Goal: Communication & Community: Ask a question

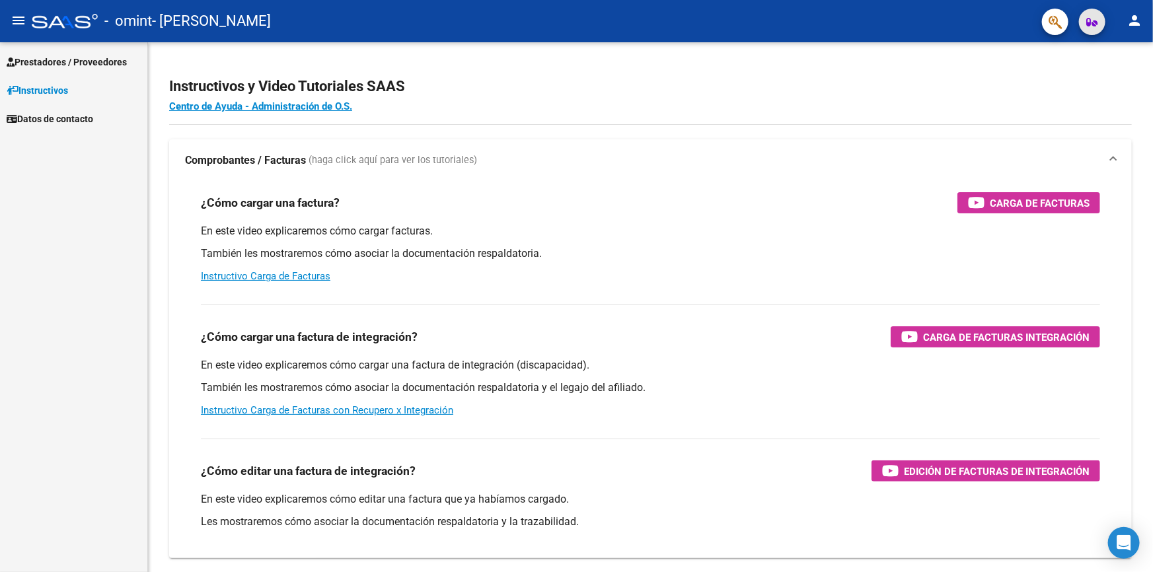
click at [1090, 24] on icon "button" at bounding box center [1092, 22] width 11 height 10
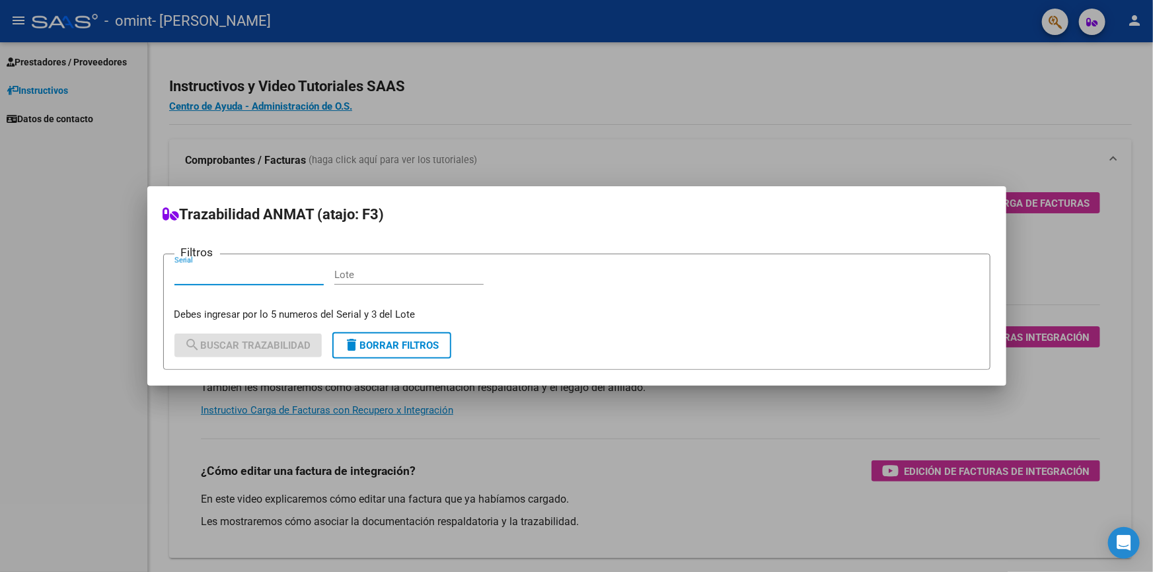
click at [1051, 21] on div at bounding box center [576, 286] width 1153 height 572
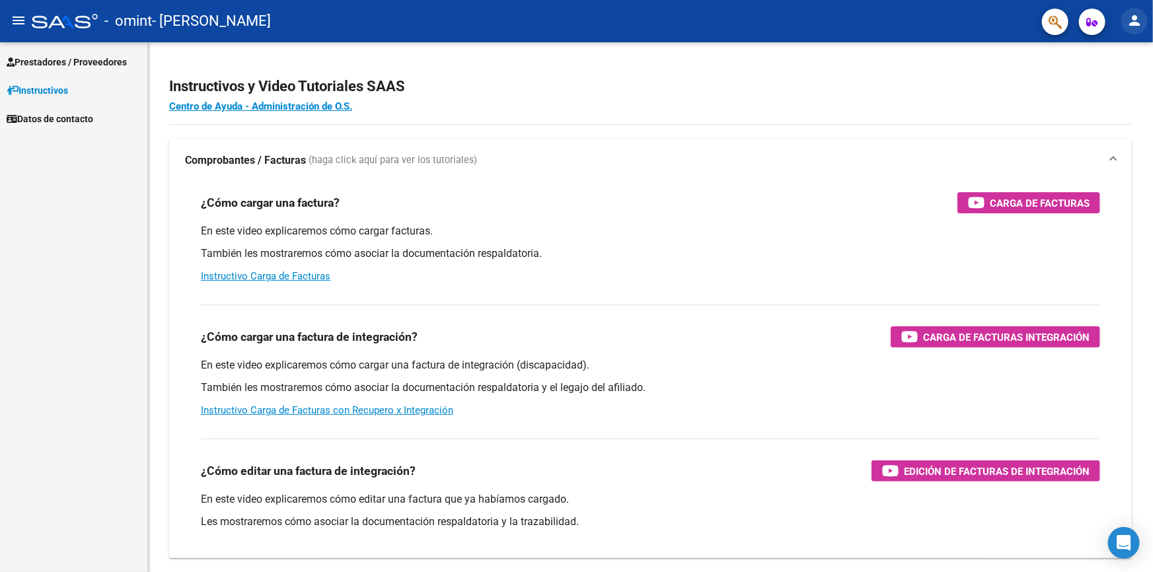
click at [1129, 19] on mat-icon "person" at bounding box center [1135, 21] width 16 height 16
click at [1115, 56] on button "person Mi Perfil" at bounding box center [1107, 56] width 81 height 32
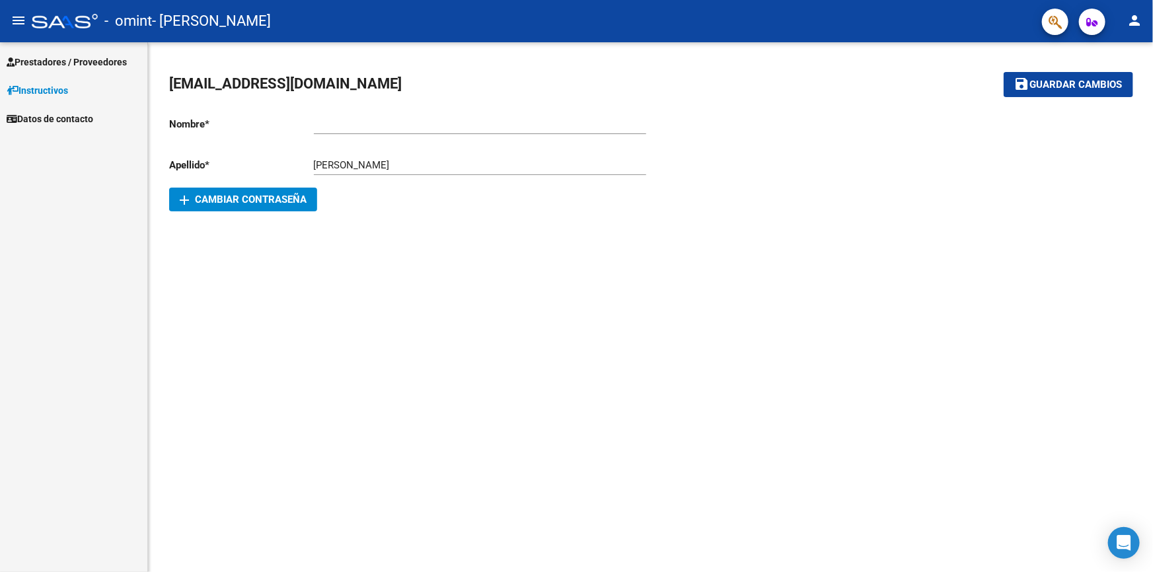
click at [1136, 19] on mat-icon "person" at bounding box center [1135, 21] width 16 height 16
click at [1110, 86] on button "exit_to_app Salir" at bounding box center [1107, 87] width 81 height 32
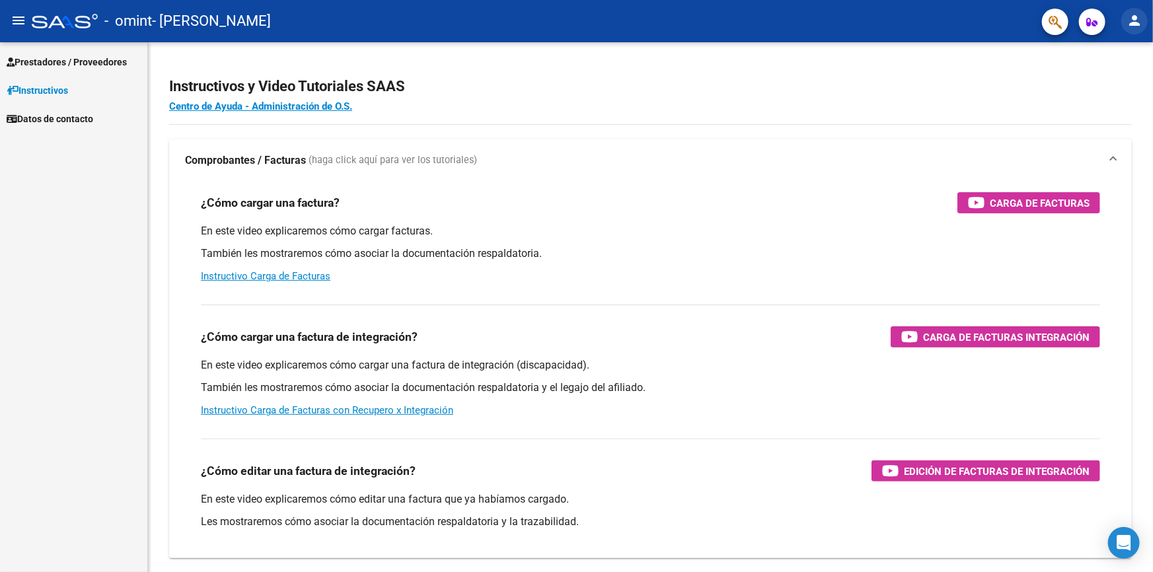
click at [1134, 13] on mat-icon "person" at bounding box center [1135, 21] width 16 height 16
click at [1126, 56] on button "person Mi Perfil" at bounding box center [1107, 56] width 81 height 32
click at [1129, 23] on mat-icon "person" at bounding box center [1135, 21] width 16 height 16
click at [1119, 59] on button "person Mi Perfil" at bounding box center [1107, 56] width 81 height 32
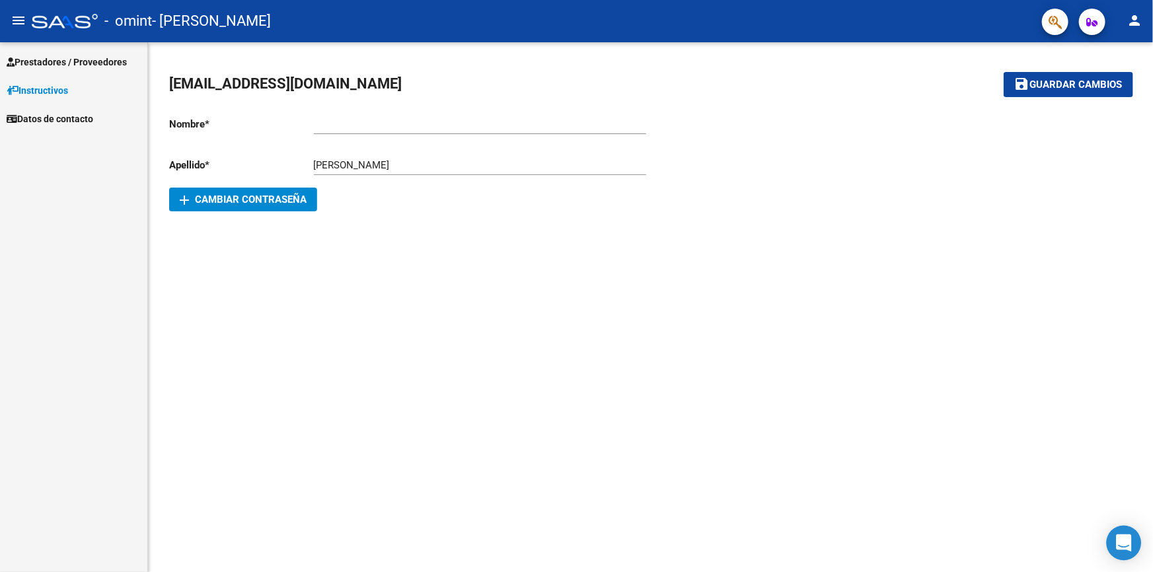
click at [1123, 540] on icon "Open Intercom Messenger" at bounding box center [1123, 543] width 15 height 17
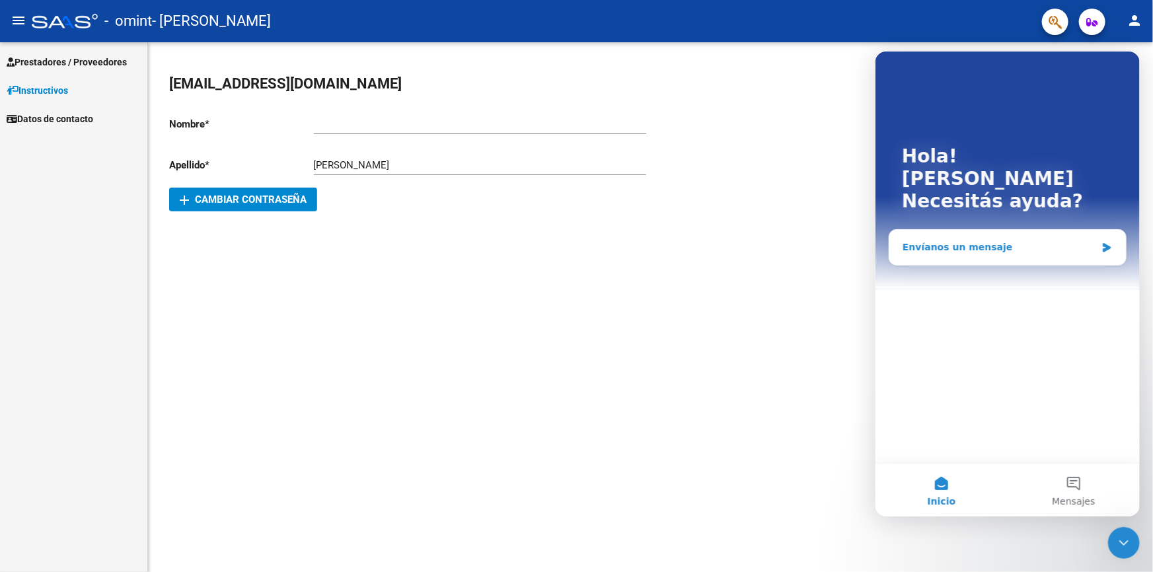
click at [997, 240] on div "Envíanos un mensaje" at bounding box center [999, 247] width 194 height 14
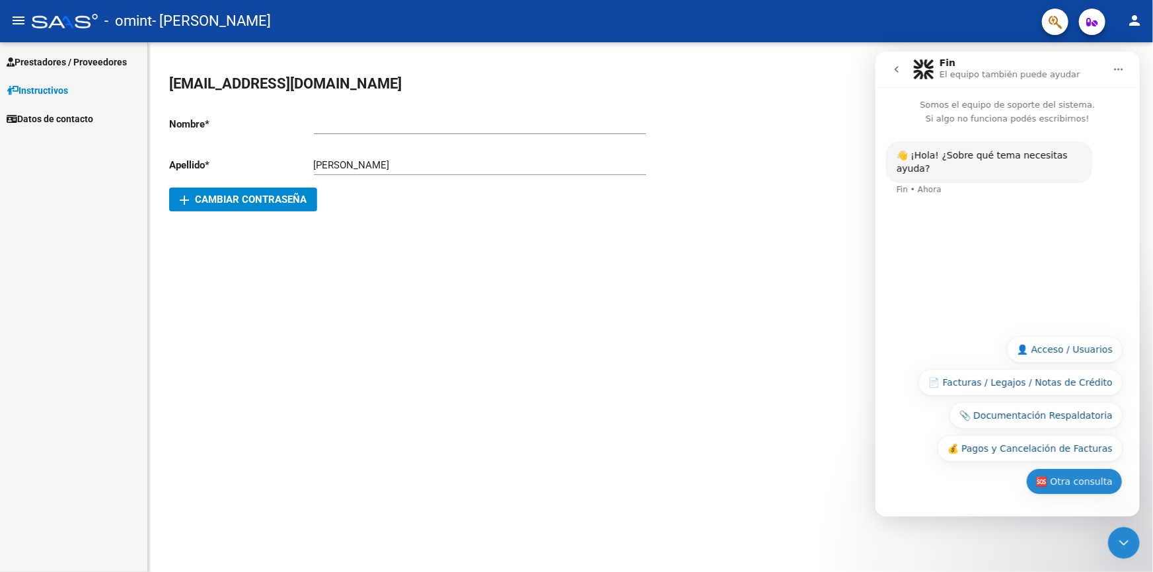
click at [1082, 484] on button "🆘 Otra consulta" at bounding box center [1073, 481] width 96 height 26
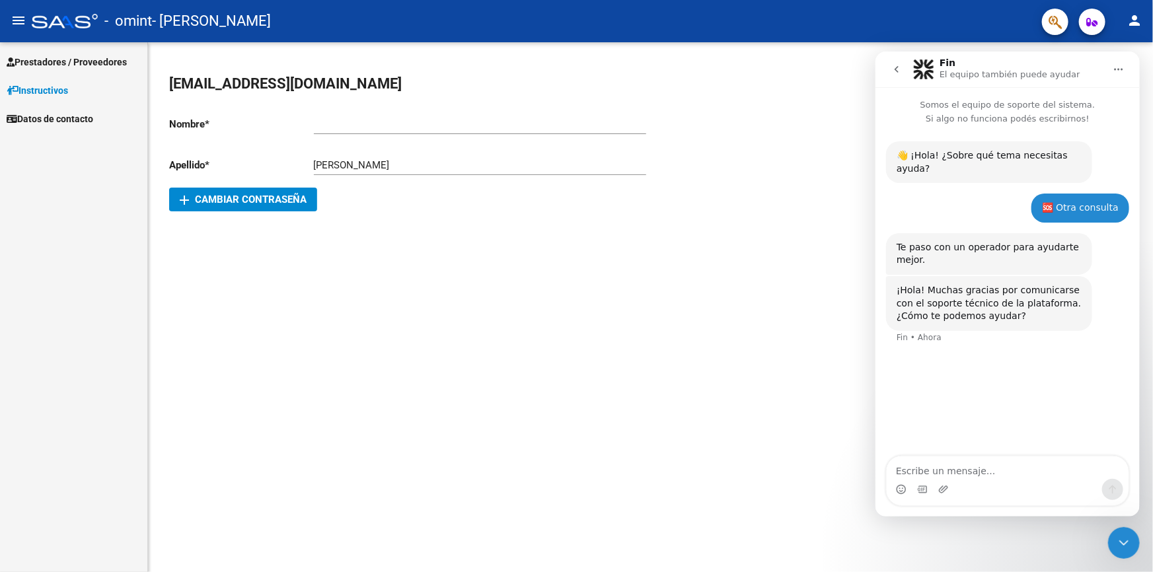
click at [958, 470] on textarea "Escribe un mensaje..." at bounding box center [1007, 467] width 242 height 22
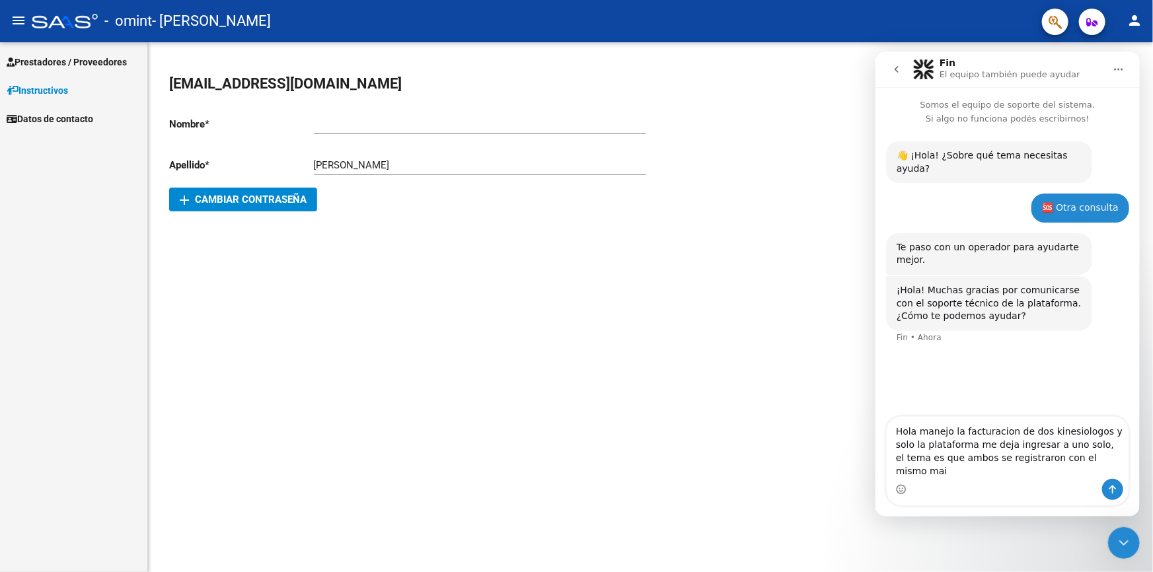
type textarea "Hola manejo la facturacion de dos kinesiologos y solo la plataforma me deja ing…"
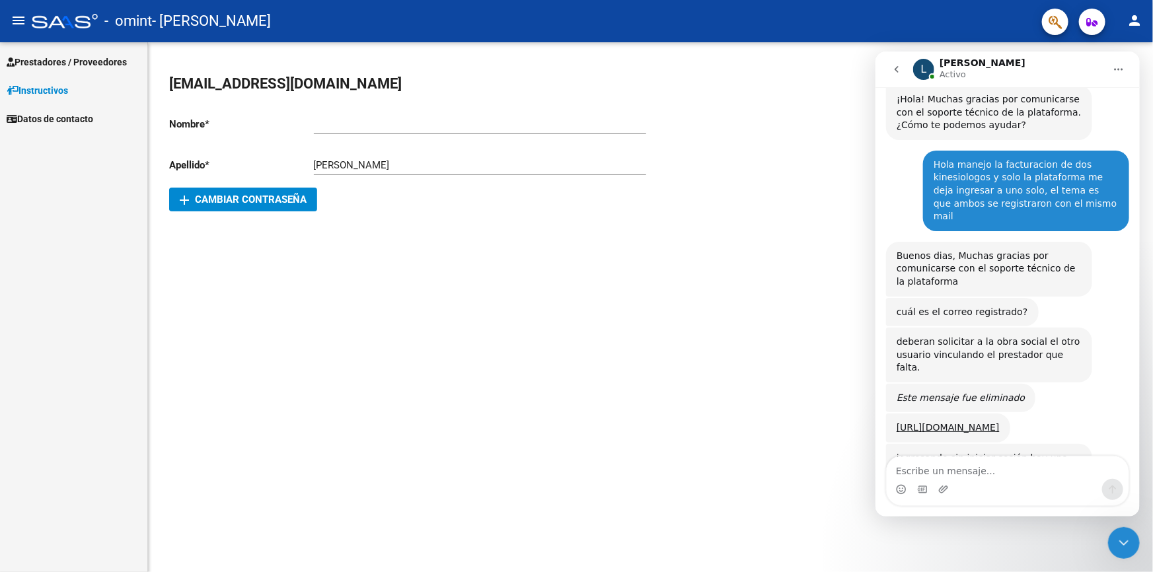
scroll to position [233, 0]
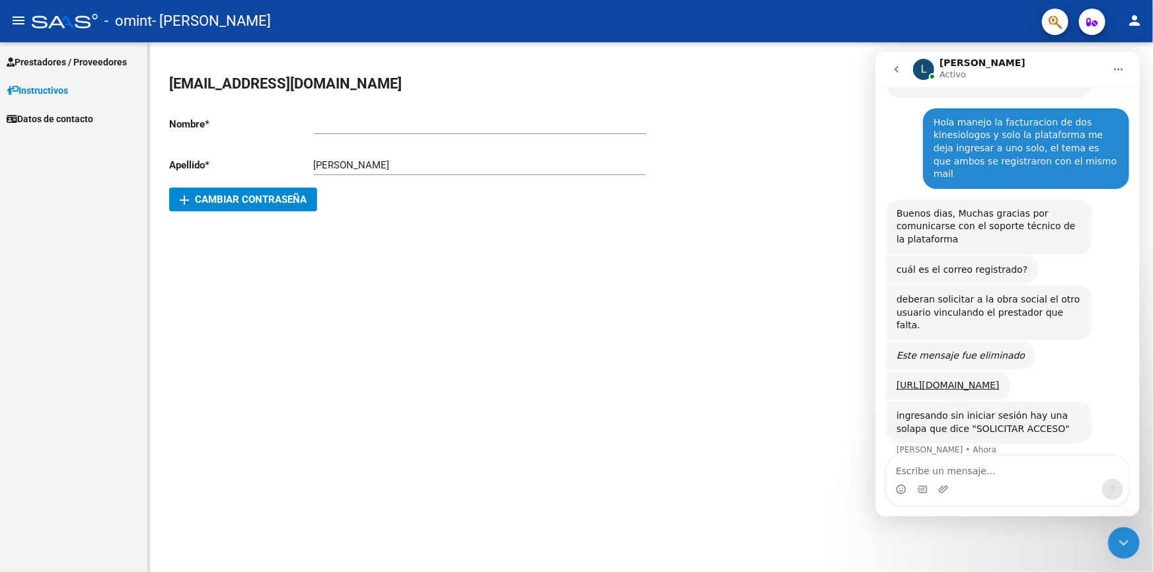
click at [956, 482] on div "Intercom Messenger" at bounding box center [1007, 488] width 242 height 21
click at [955, 469] on textarea "Escribe un mensaje..." at bounding box center [1007, 467] width 242 height 22
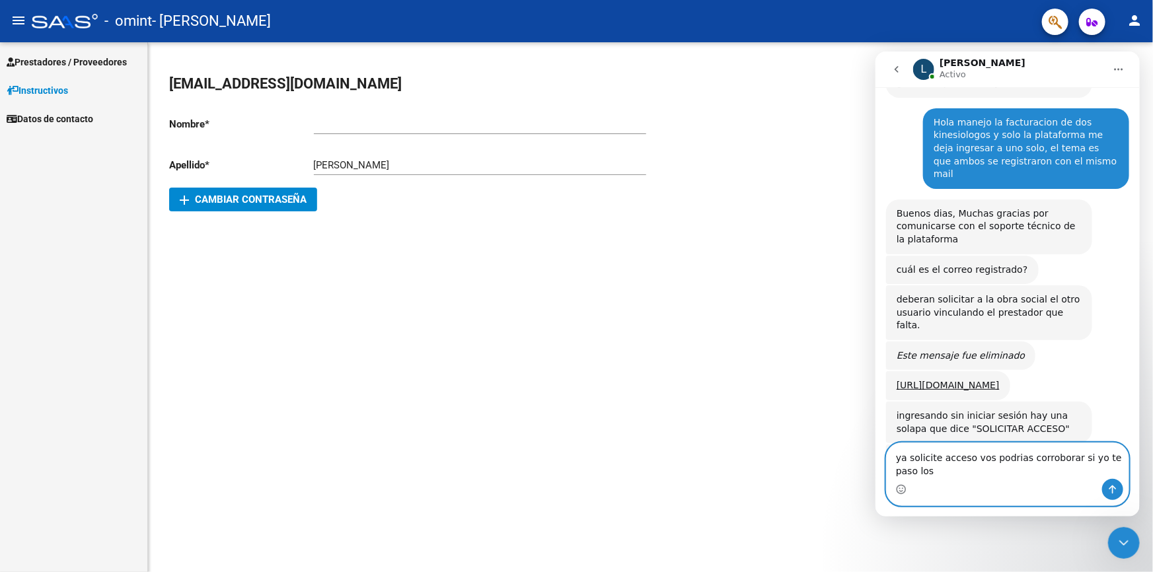
scroll to position [239, 0]
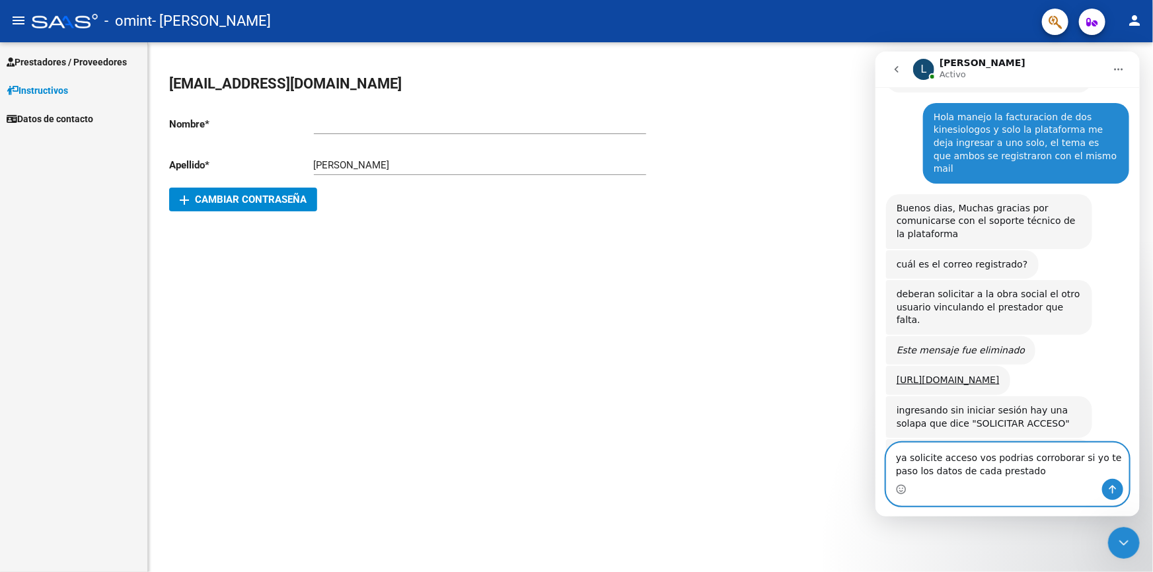
type textarea "ya solicite acceso vos podrias corroborar si yo te paso los datos de cada prest…"
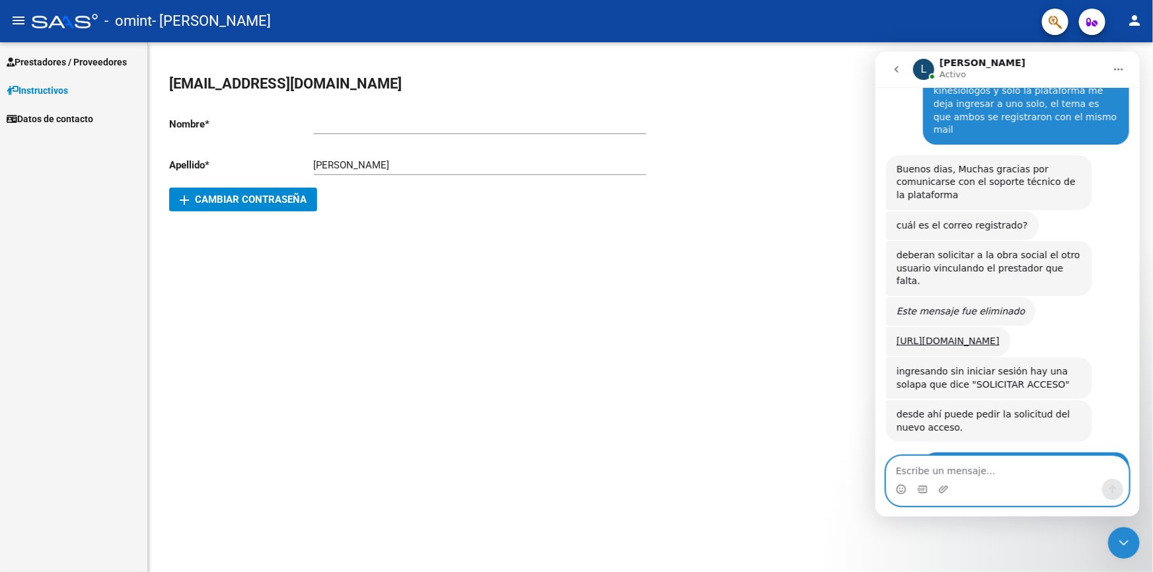
scroll to position [361, 0]
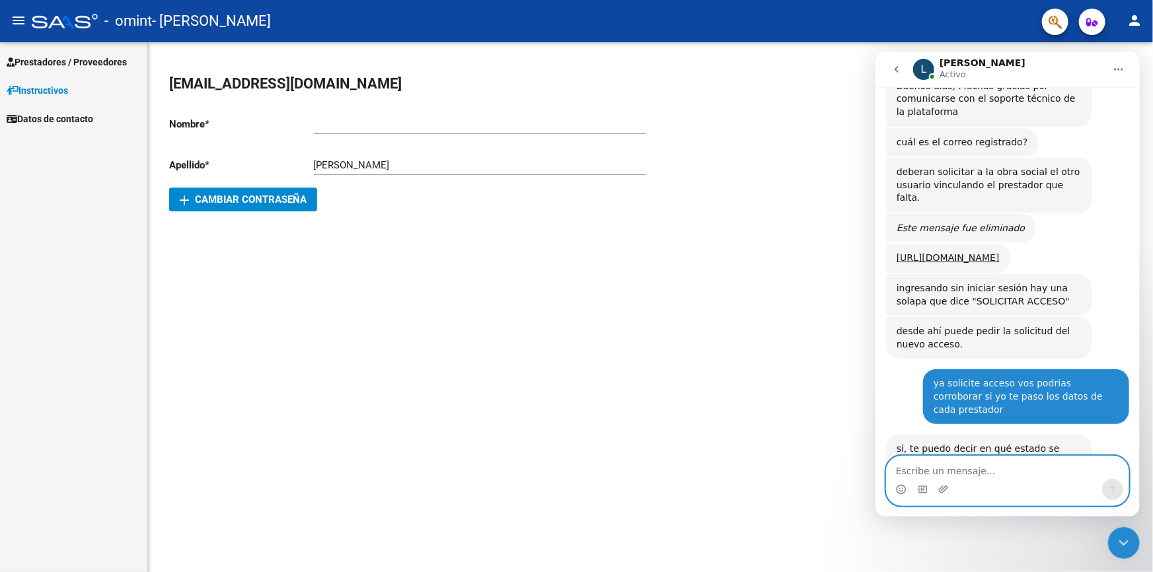
click at [924, 473] on textarea "Escribe un mensaje..." at bounding box center [1007, 467] width 242 height 22
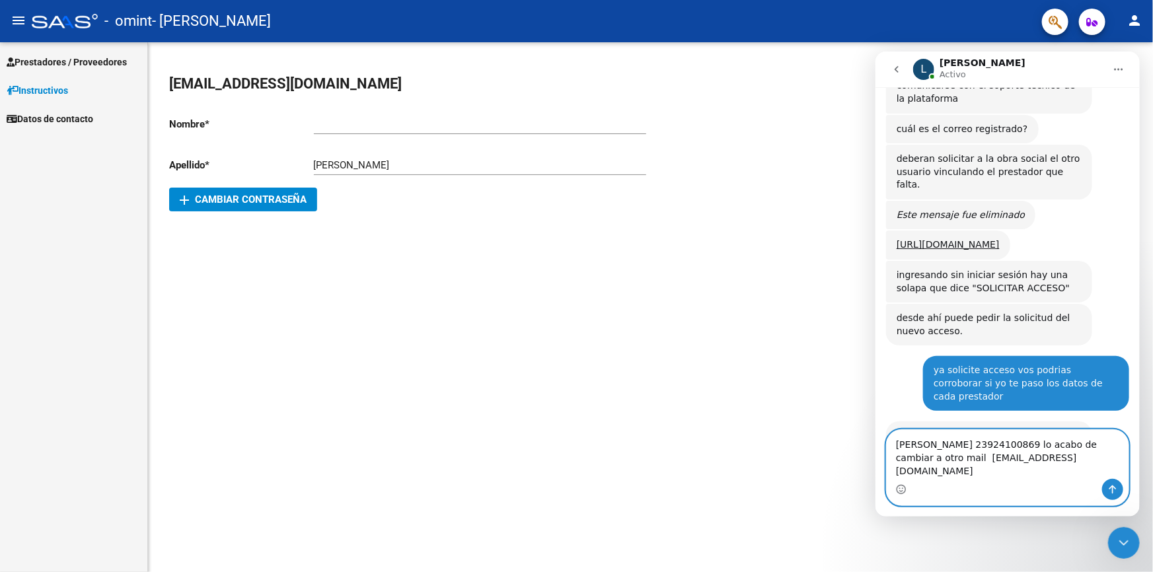
type textarea "julio guerra 23924100869 lo acabo de cambiar a otro mail vivianaghersi@gmail.com"
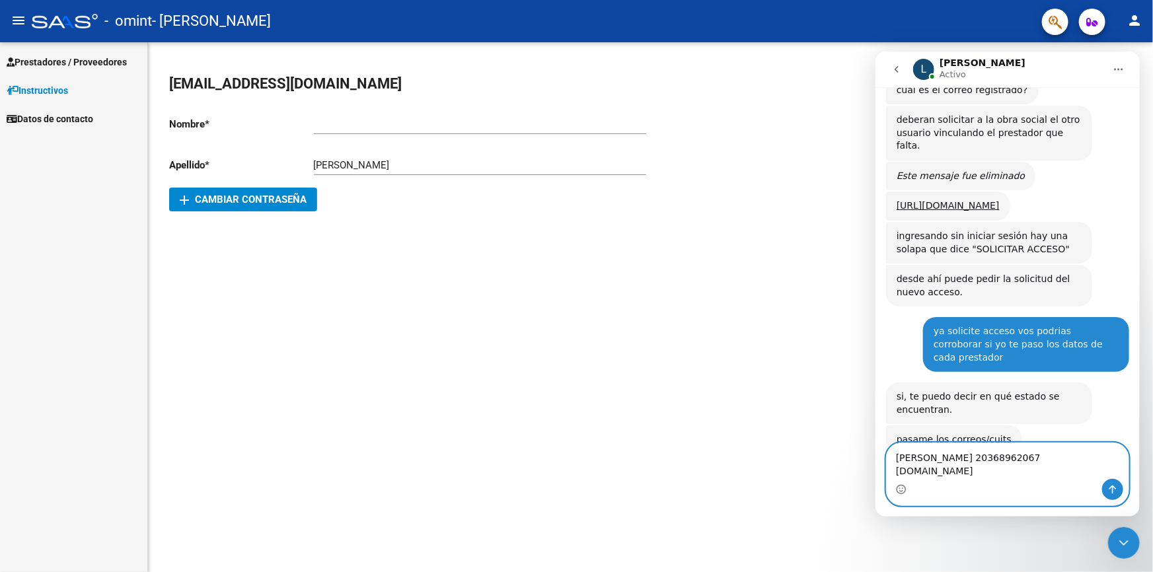
scroll to position [426, 0]
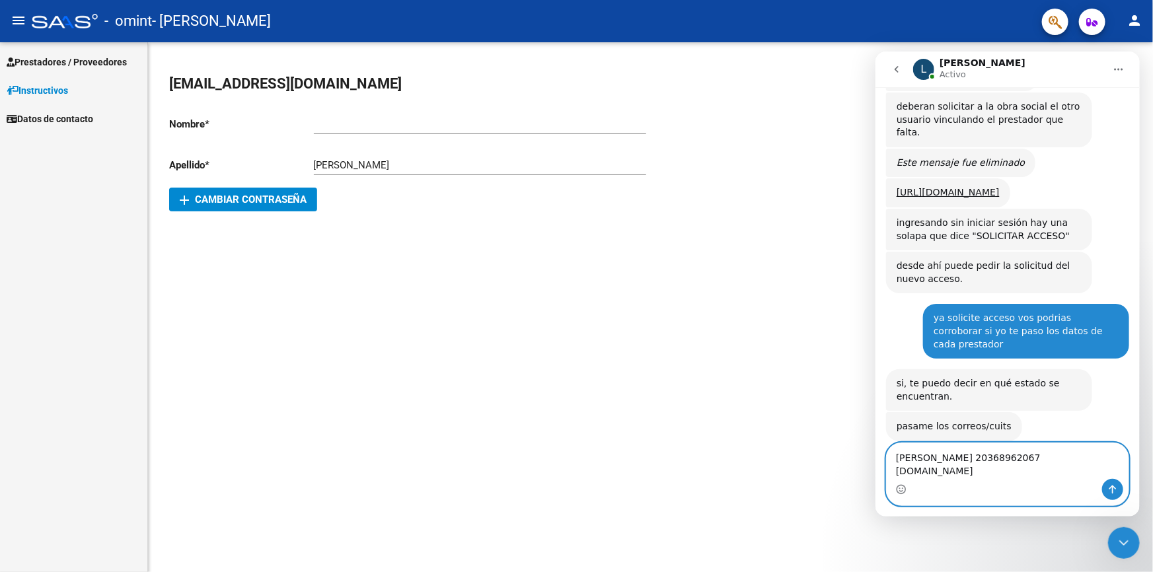
type textarea "Rodrigo Gonzalez 20368962067 kinesiologiajggmail.com"
click at [1125, 540] on icon "Cerrar Intercom Messenger" at bounding box center [1123, 543] width 16 height 16
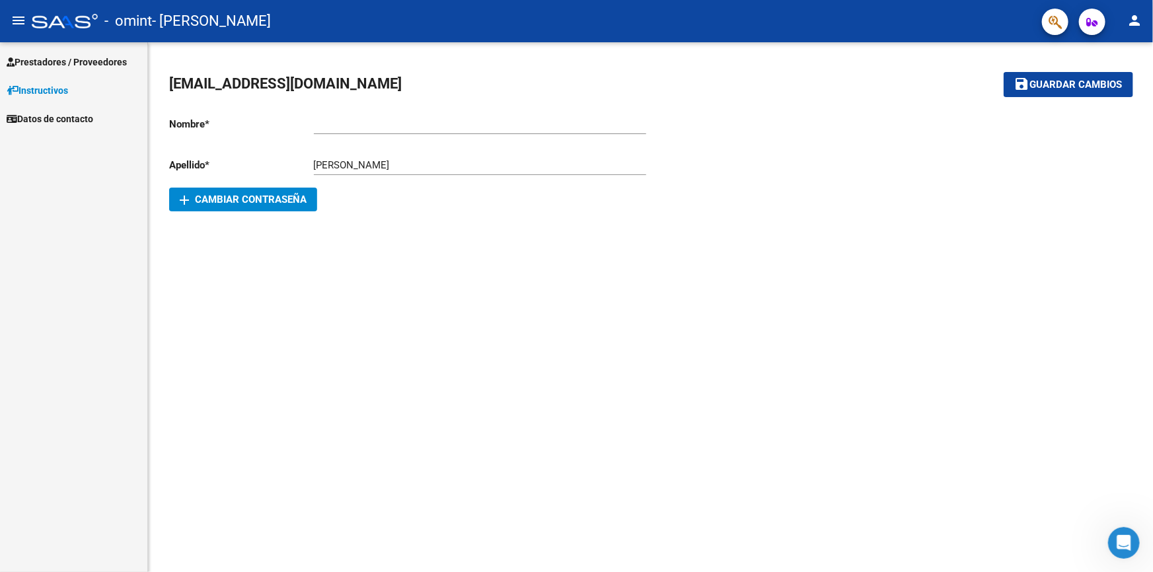
click at [1124, 540] on icon "Abrir Intercom Messenger" at bounding box center [1123, 542] width 9 height 11
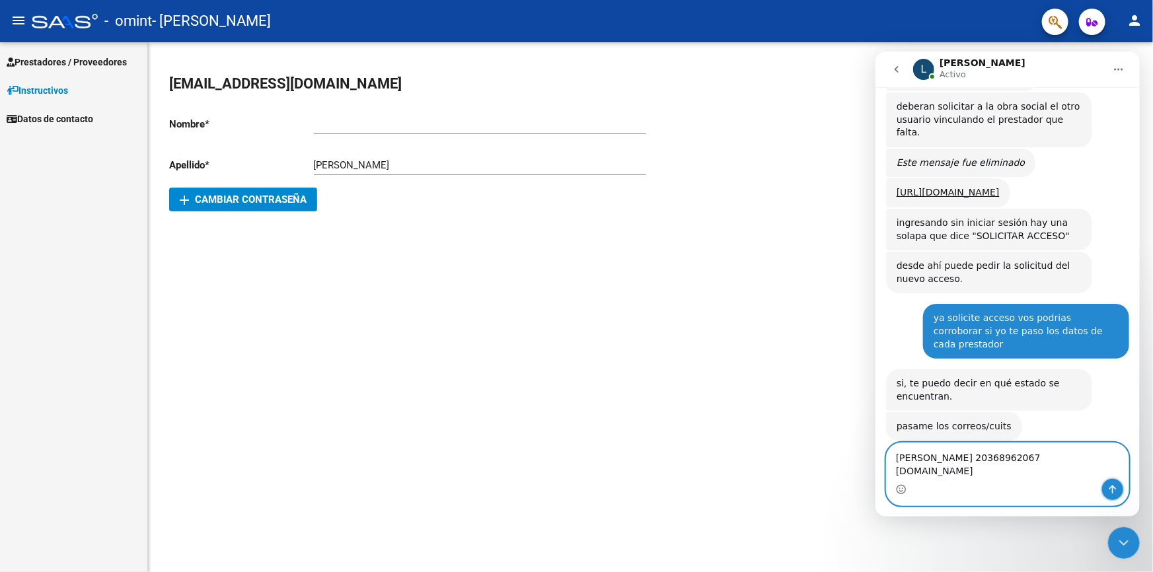
click at [1111, 486] on icon "Enviar un mensaje…" at bounding box center [1112, 489] width 7 height 9
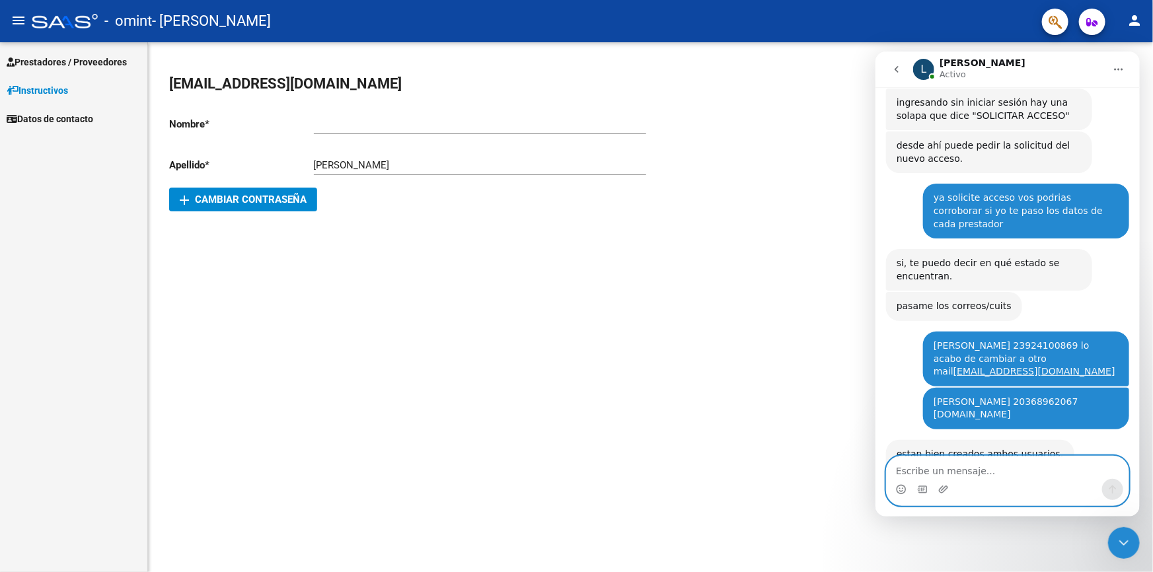
scroll to position [576, 0]
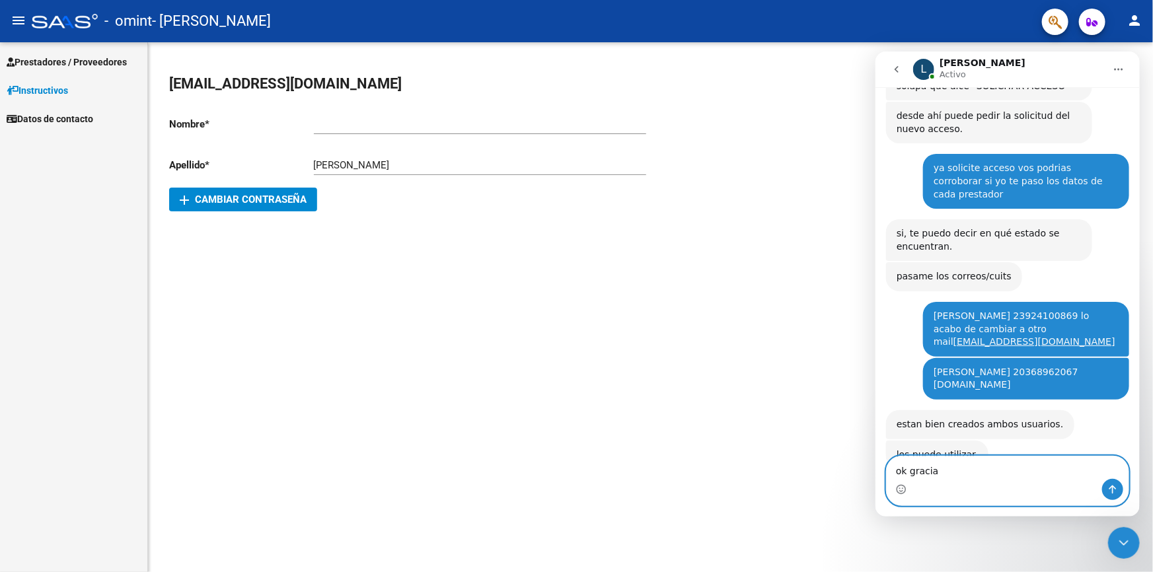
type textarea "ok gracias"
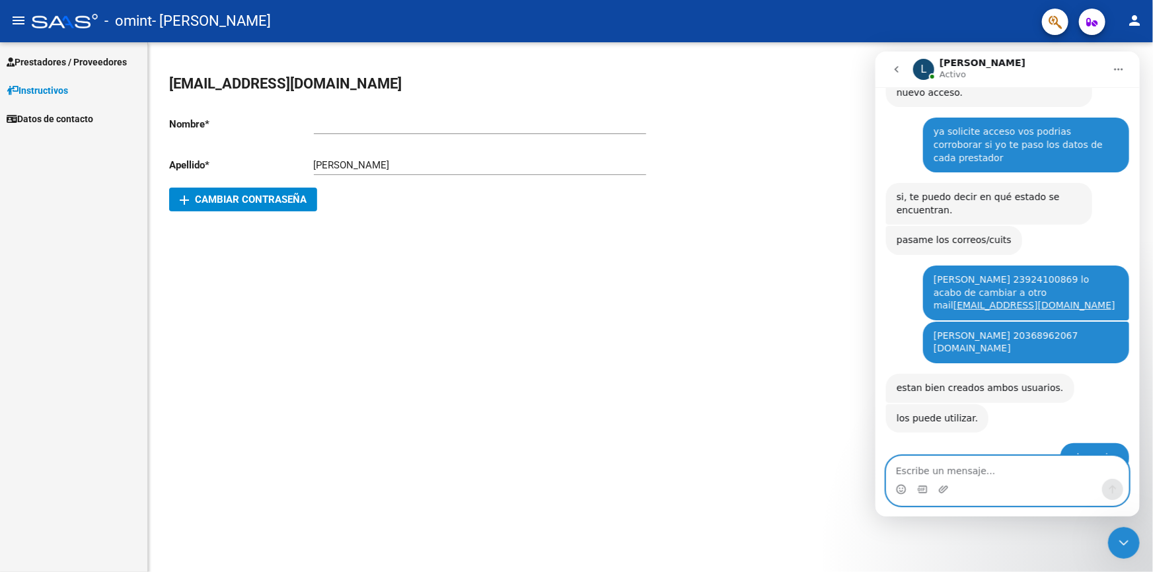
scroll to position [604, 0]
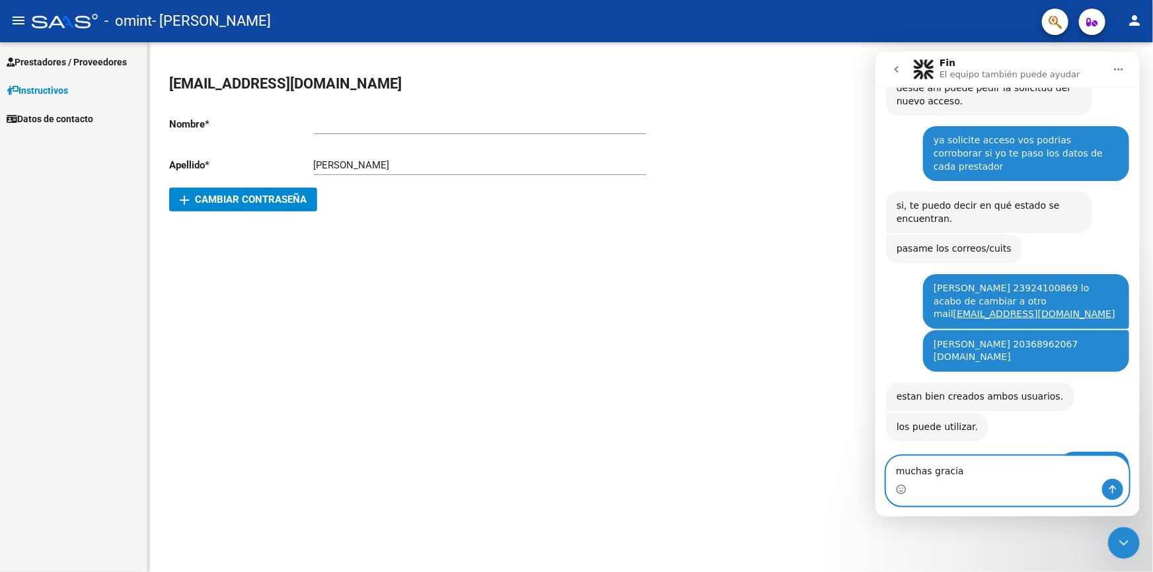
type textarea "muchas gracias"
